Goal: Use online tool/utility: Utilize a website feature to perform a specific function

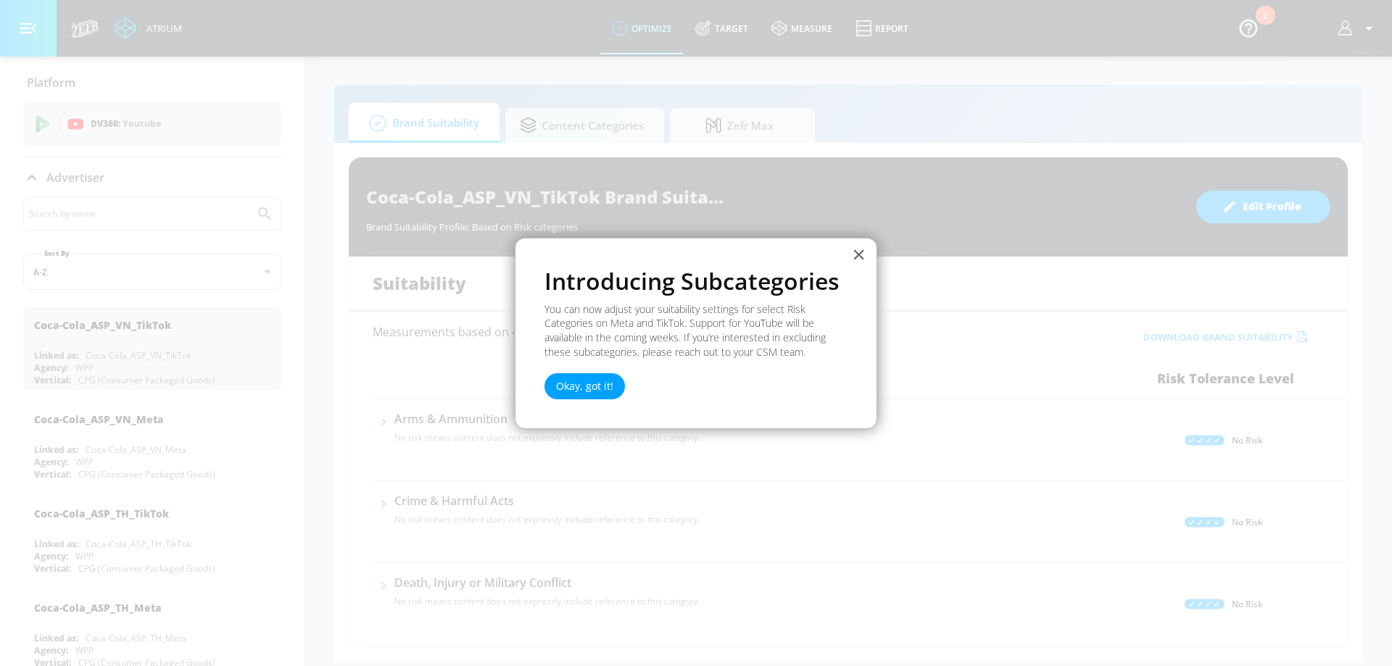
click at [853, 251] on button "×" at bounding box center [859, 254] width 14 height 23
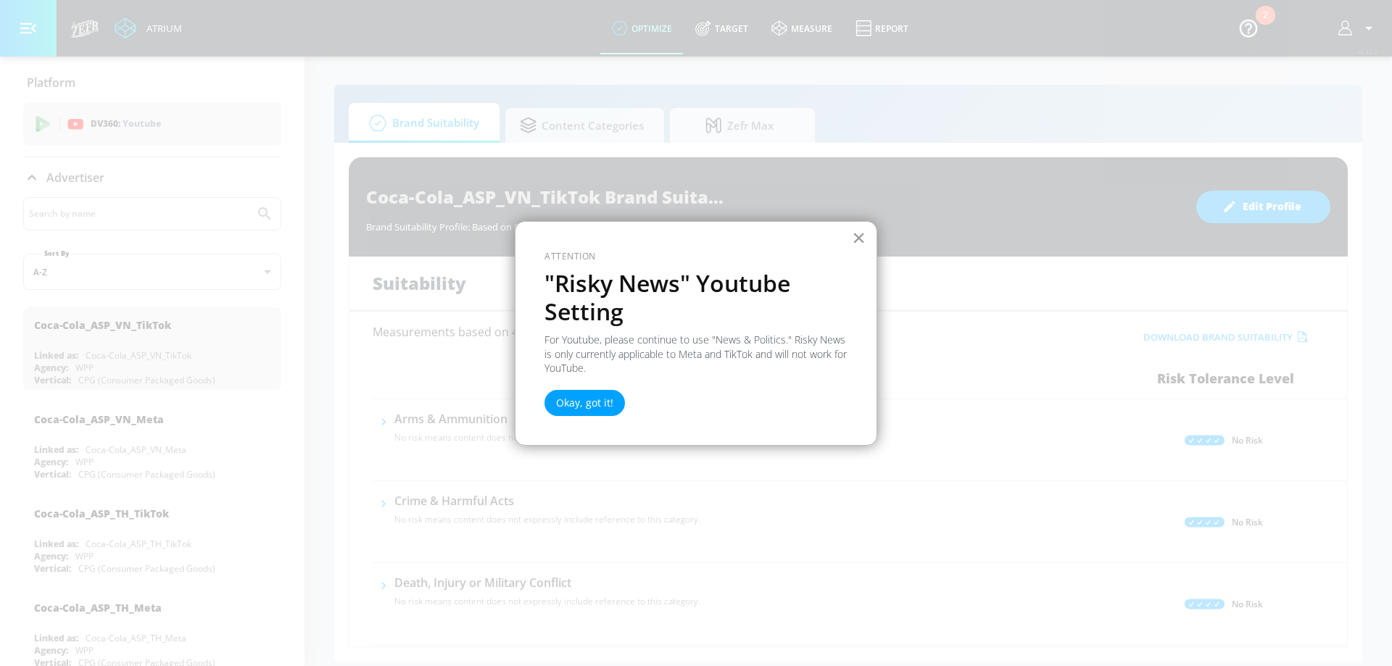
click at [865, 238] on button "×" at bounding box center [859, 237] width 14 height 23
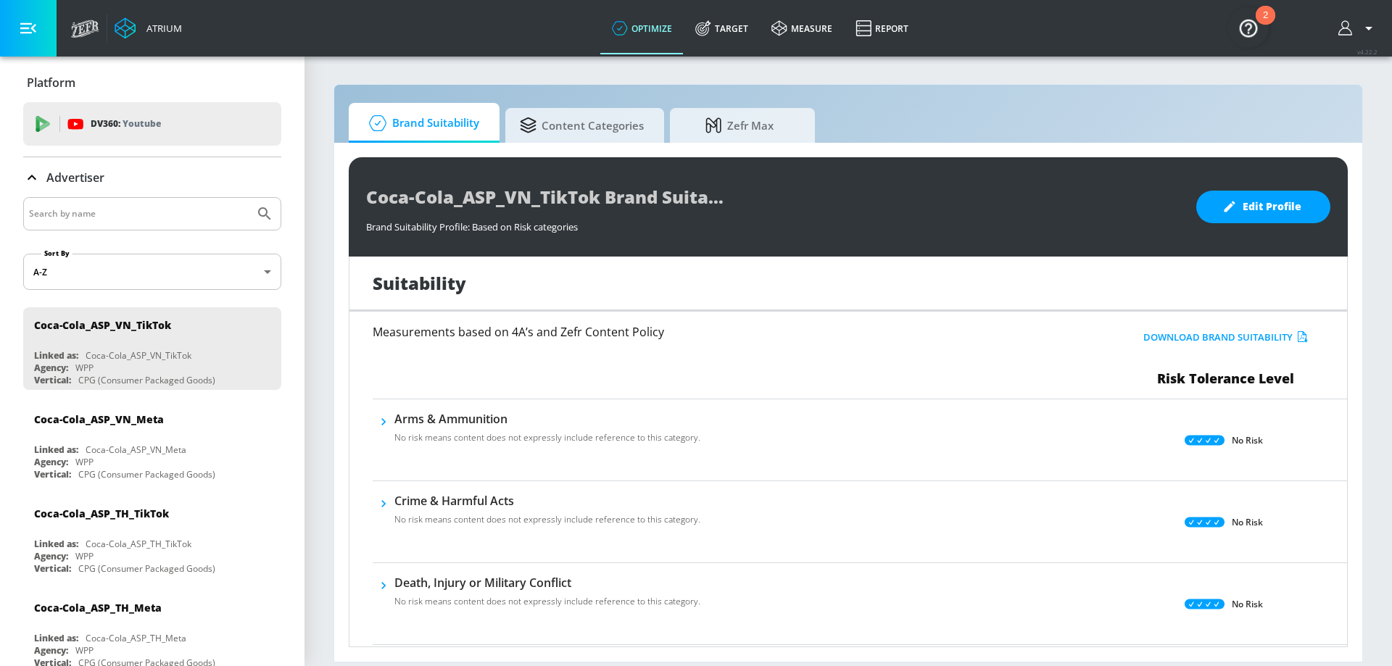
click at [645, 20] on link "optimize" at bounding box center [641, 28] width 83 height 52
click at [40, 14] on button "button" at bounding box center [28, 28] width 57 height 57
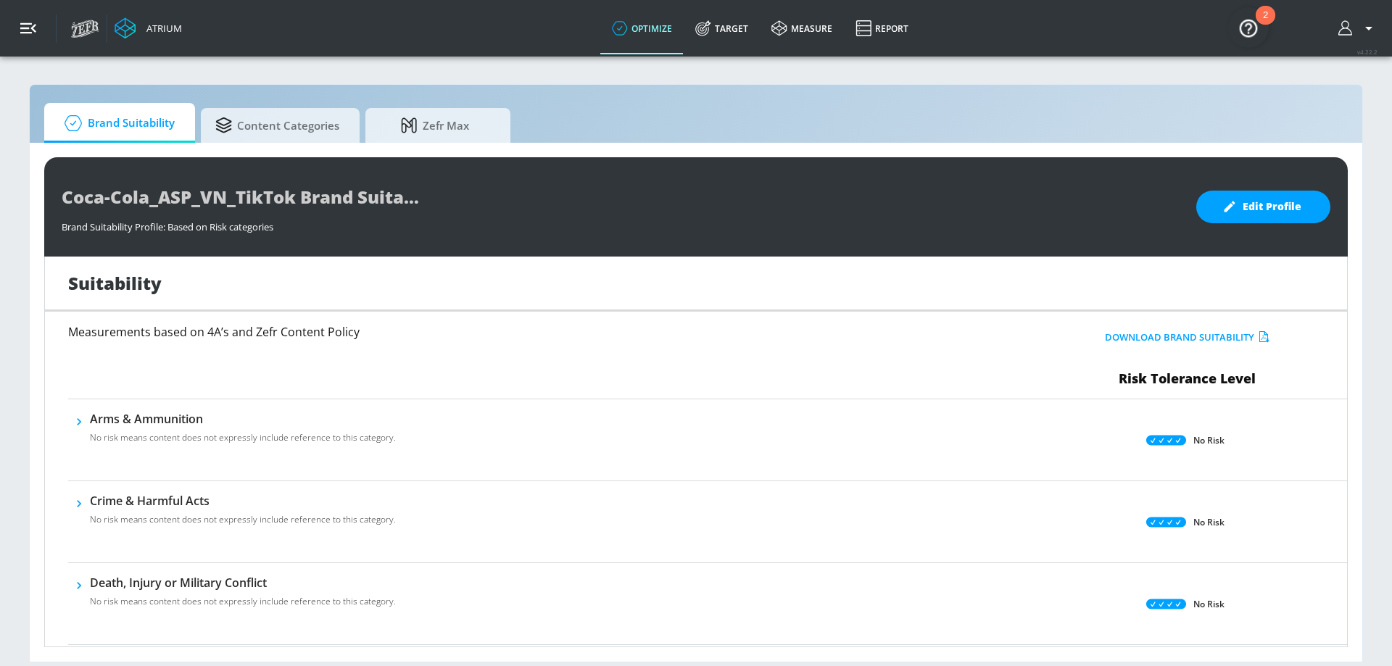
click at [43, 24] on button "button" at bounding box center [28, 28] width 57 height 57
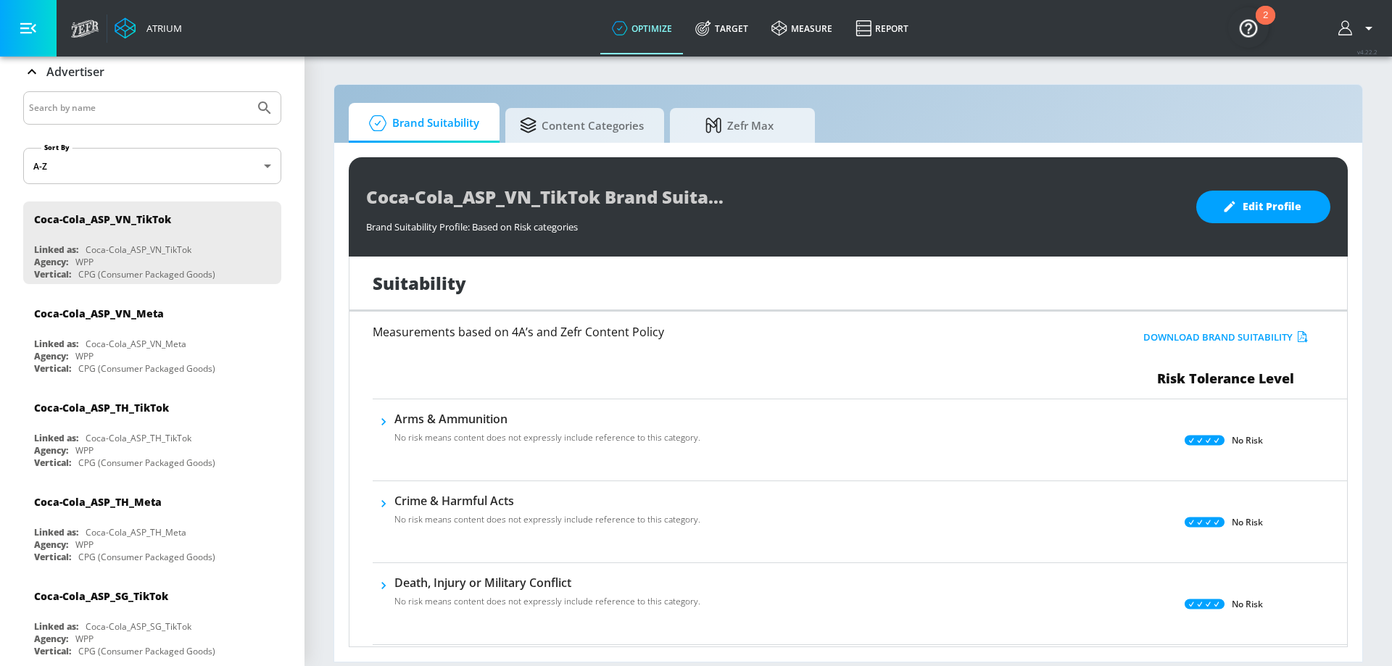
scroll to position [88, 0]
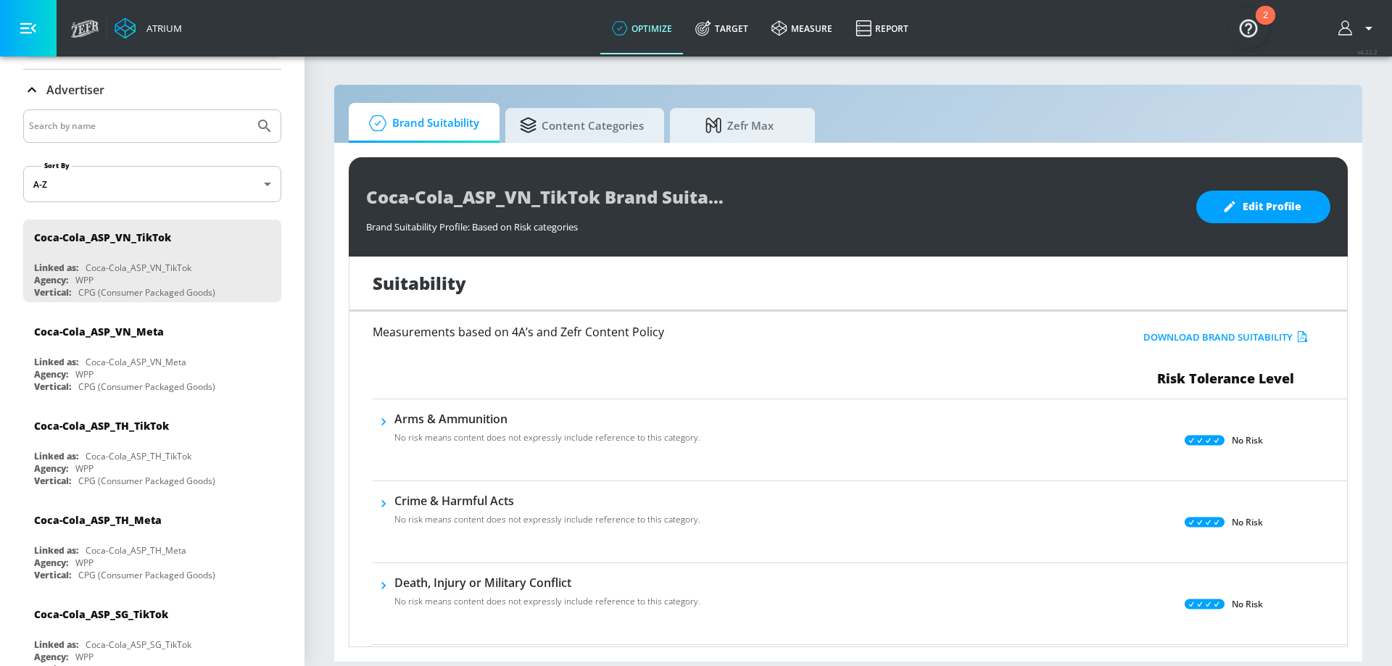
click at [209, 124] on input "Search by name" at bounding box center [139, 126] width 220 height 19
click at [249, 110] on button "Submit Search" at bounding box center [265, 126] width 32 height 32
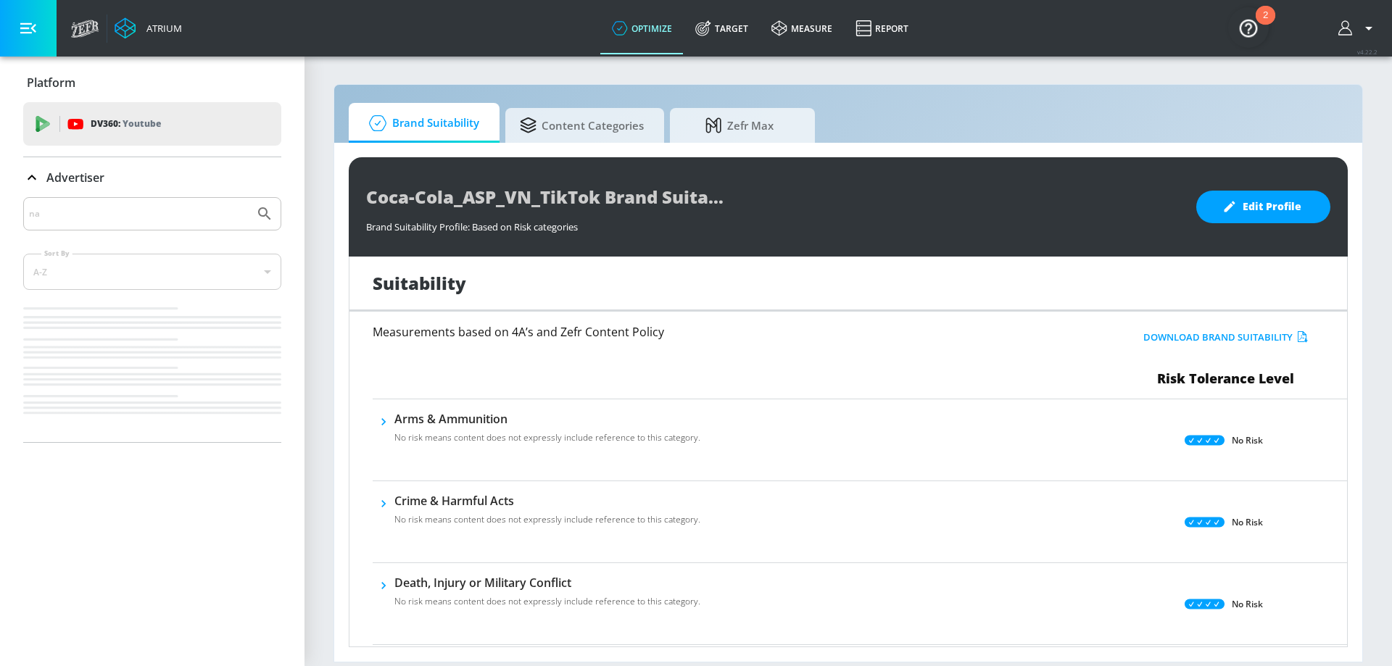
scroll to position [0, 0]
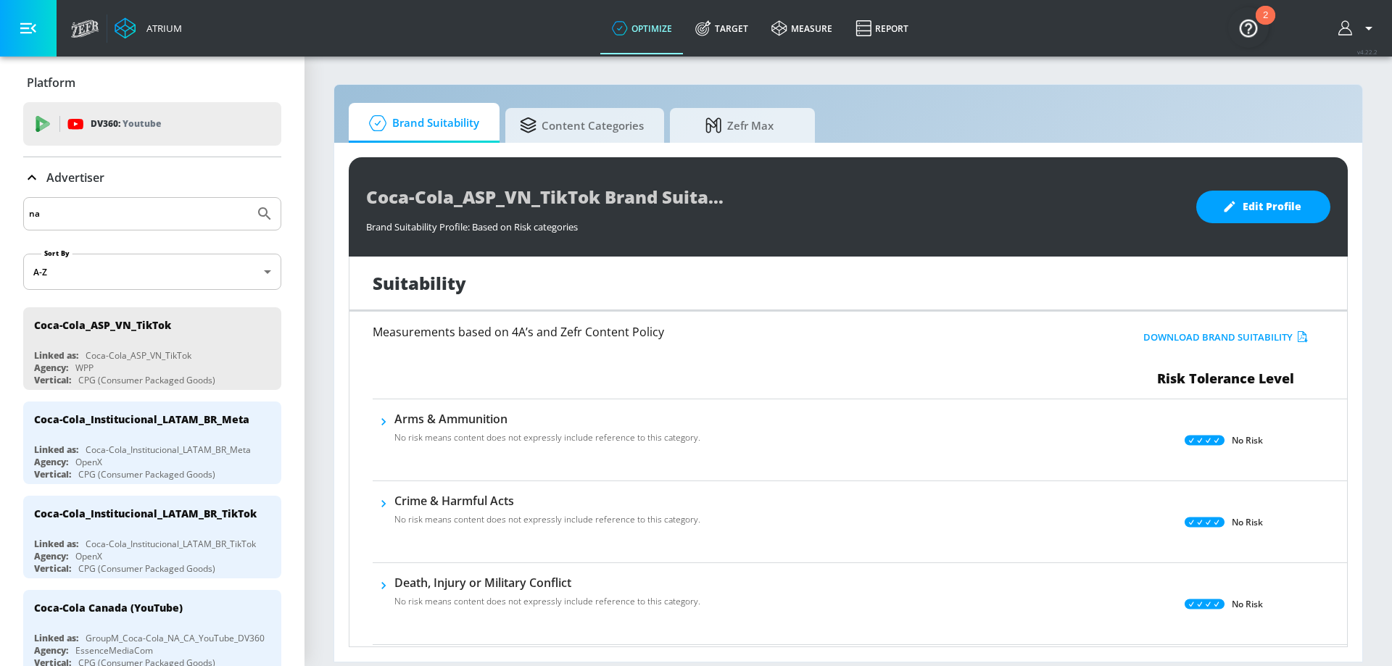
click at [167, 215] on input "na" at bounding box center [139, 213] width 220 height 19
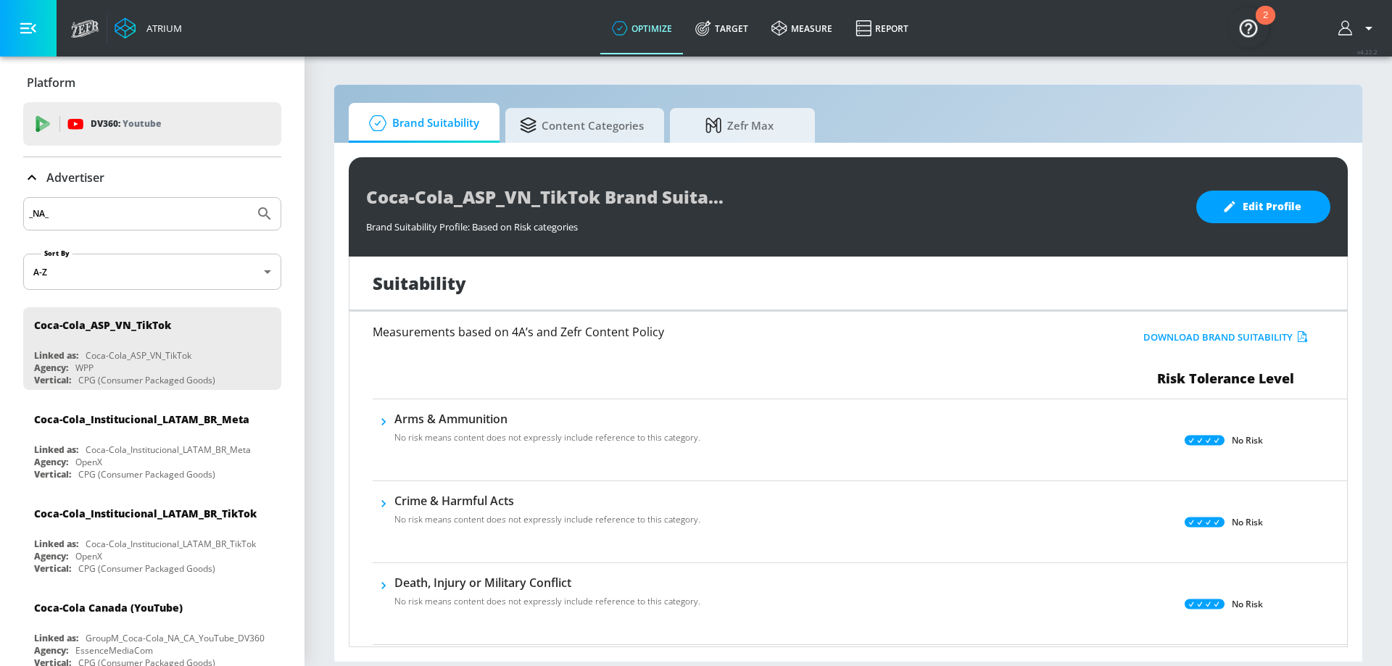
click at [249, 198] on button "Submit Search" at bounding box center [265, 214] width 32 height 32
click at [50, 216] on input "_NA_" at bounding box center [139, 213] width 220 height 19
click at [41, 212] on input "_NA_" at bounding box center [139, 213] width 220 height 19
type input "_US_"
click at [249, 198] on button "Submit Search" at bounding box center [265, 214] width 32 height 32
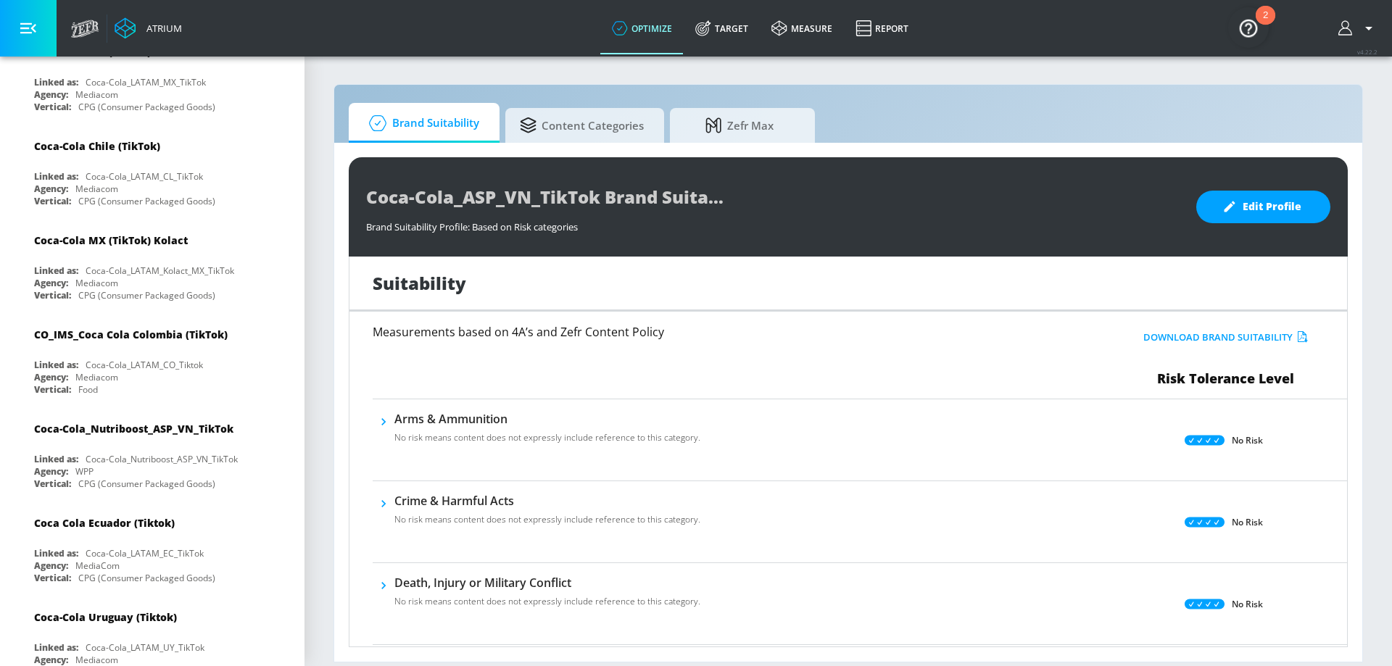
scroll to position [6477, 0]
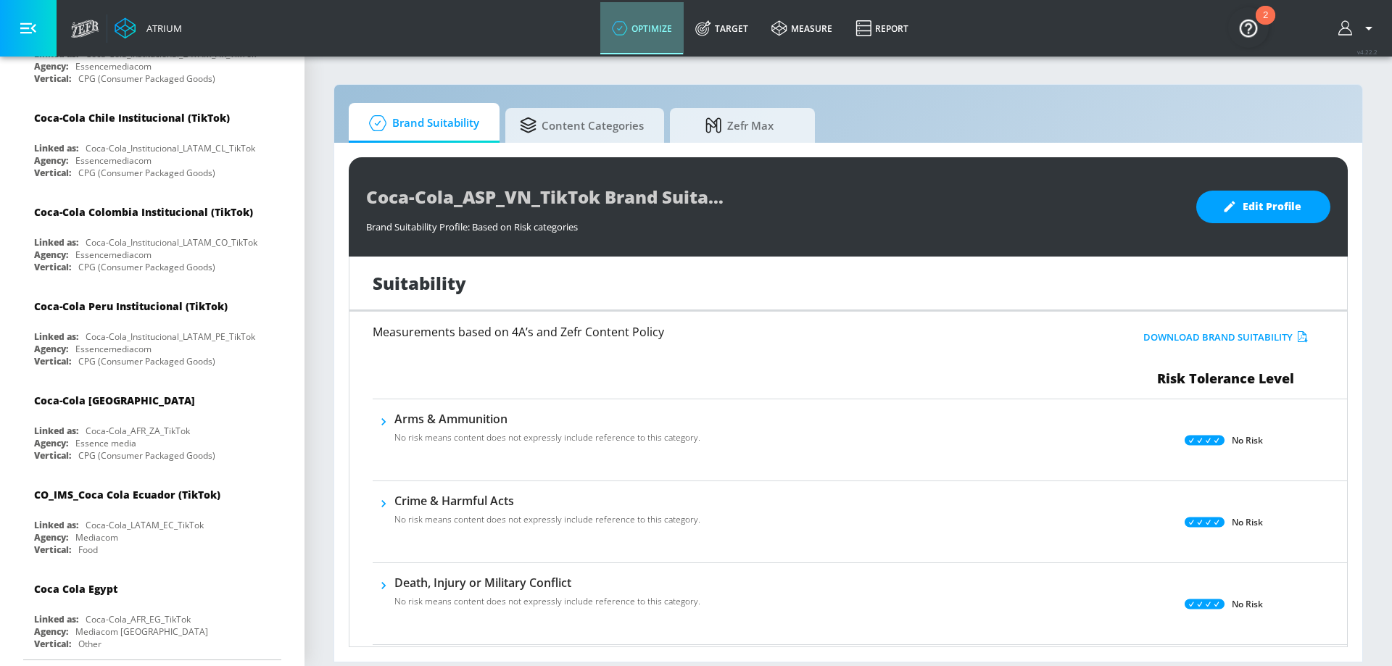
click at [655, 33] on link "optimize" at bounding box center [641, 28] width 83 height 52
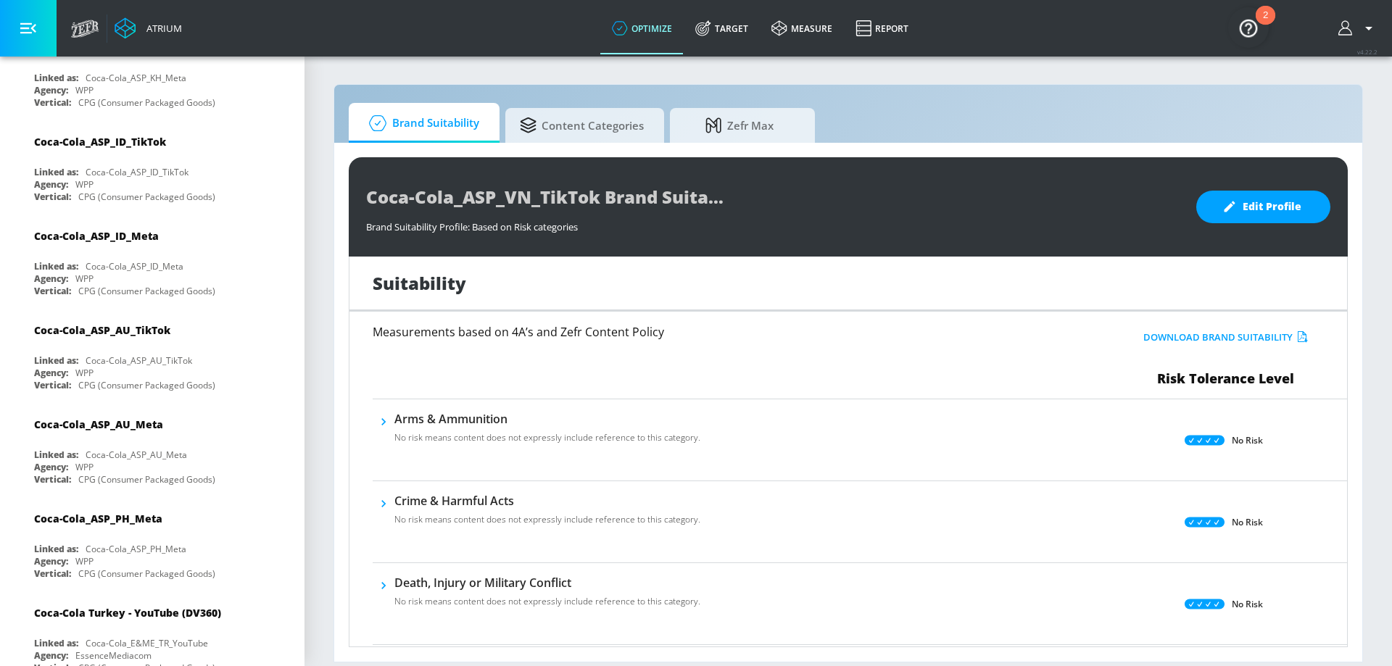
scroll to position [0, 0]
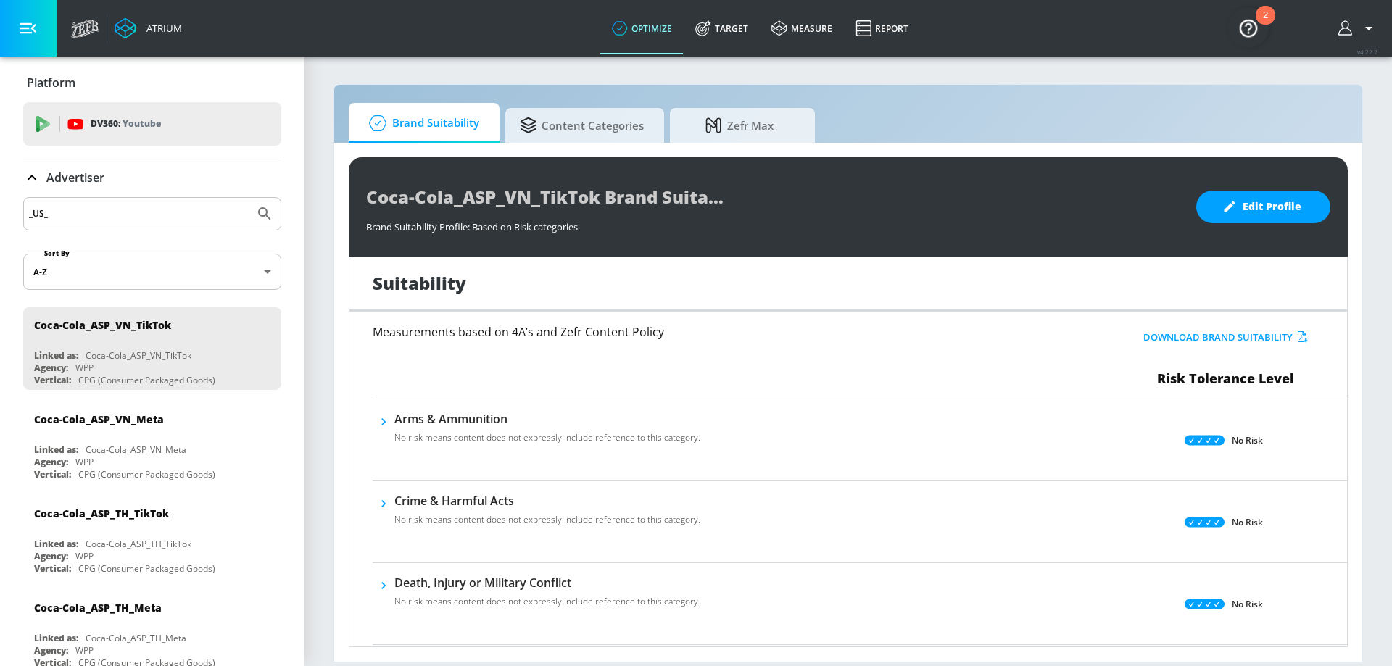
click at [107, 215] on input "_US_" at bounding box center [139, 213] width 220 height 19
click at [43, 212] on input "_US_" at bounding box center [139, 213] width 220 height 19
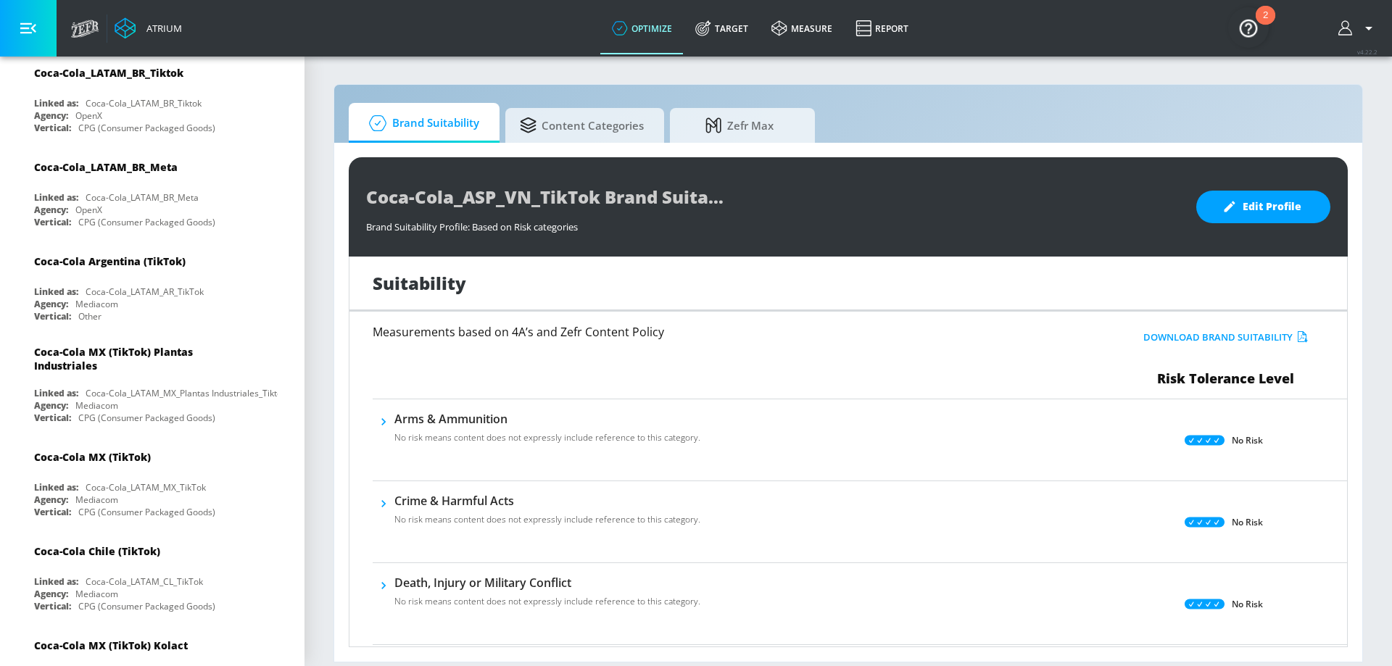
scroll to position [5272, 0]
